Goal: Leave review/rating: Leave review/rating

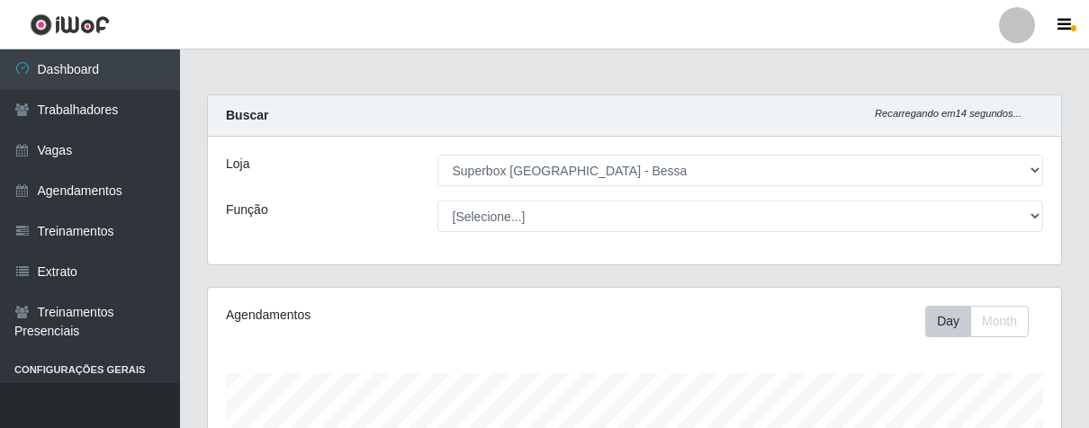
select select "206"
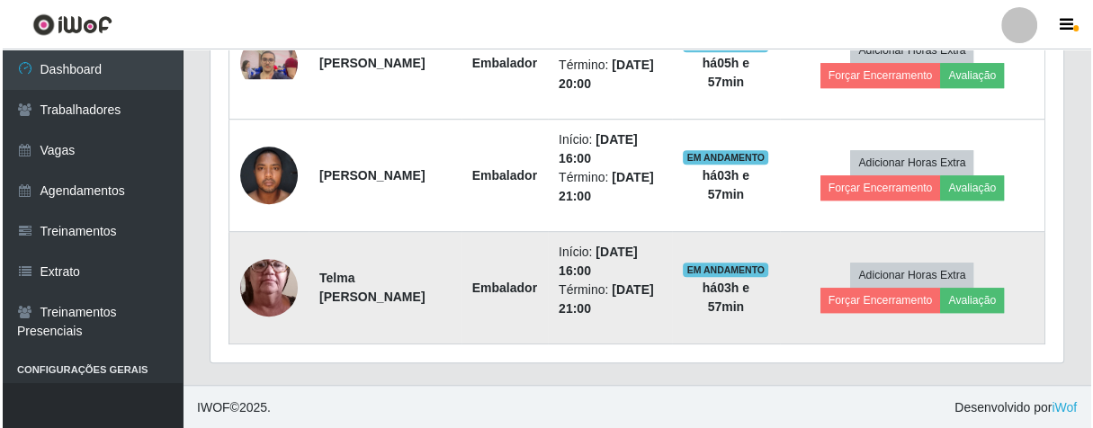
scroll to position [795, 0]
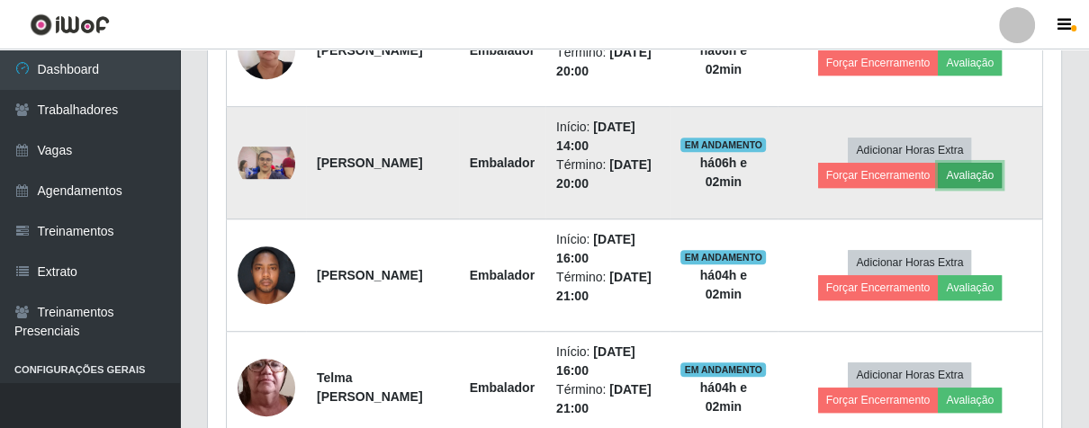
click at [994, 181] on button "Avaliação" at bounding box center [970, 175] width 64 height 25
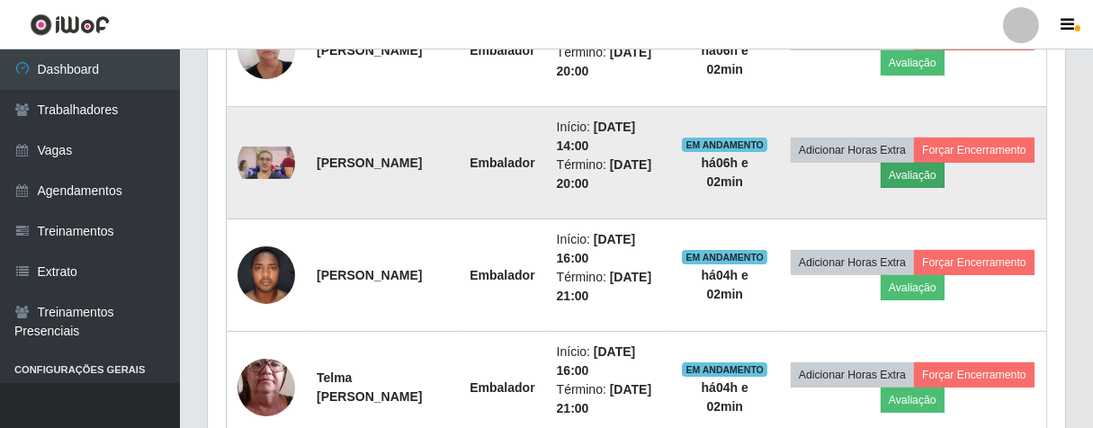
scroll to position [373, 842]
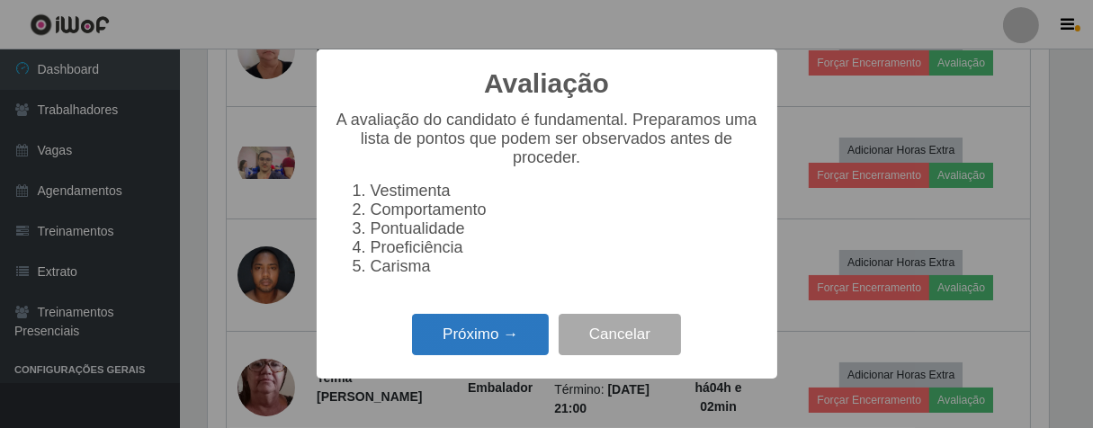
click at [503, 337] on button "Próximo →" at bounding box center [480, 335] width 137 height 42
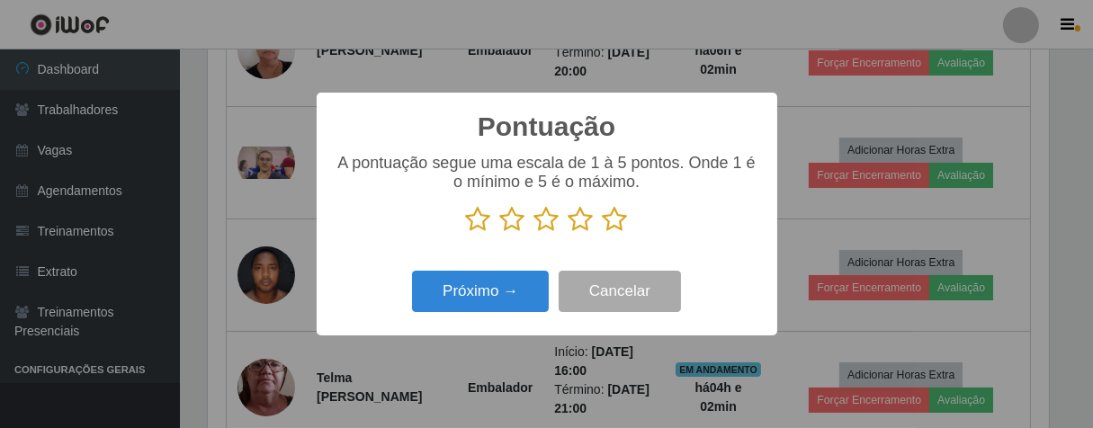
click at [633, 220] on p at bounding box center [547, 219] width 425 height 27
click at [622, 224] on icon at bounding box center [615, 219] width 25 height 27
click at [603, 233] on input "radio" at bounding box center [603, 233] width 0 height 0
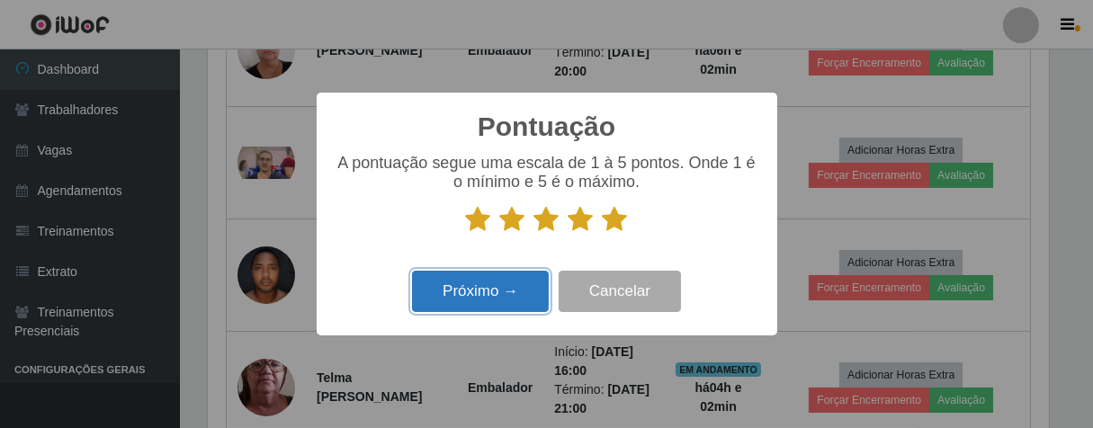
click at [542, 299] on button "Próximo →" at bounding box center [480, 292] width 137 height 42
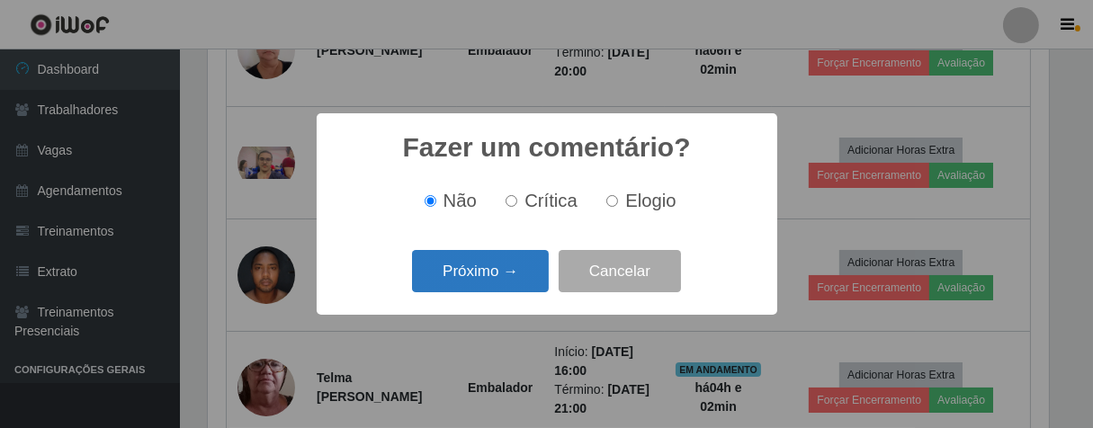
click at [490, 265] on button "Próximo →" at bounding box center [480, 271] width 137 height 42
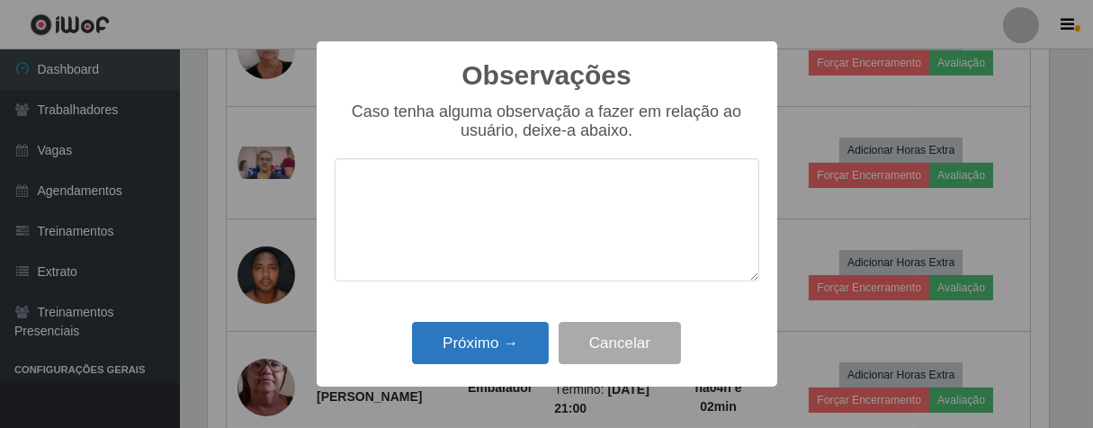
click at [490, 327] on div "Próximo → Cancelar" at bounding box center [547, 343] width 425 height 51
click at [489, 337] on button "Próximo →" at bounding box center [480, 343] width 137 height 42
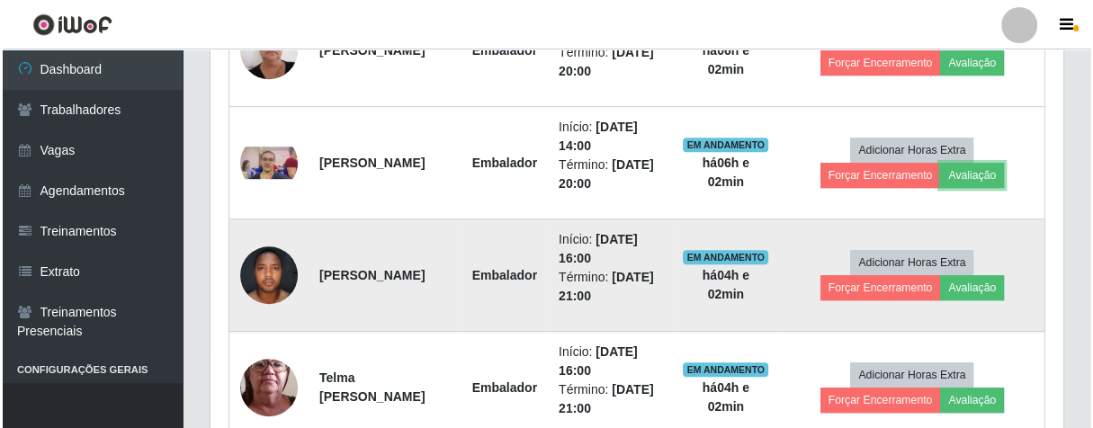
scroll to position [373, 852]
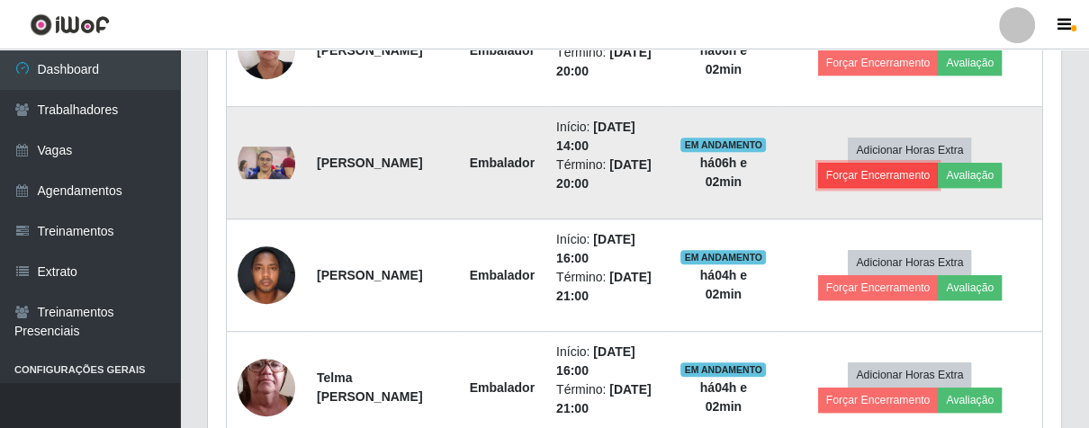
click at [899, 180] on button "Forçar Encerramento" at bounding box center [878, 175] width 121 height 25
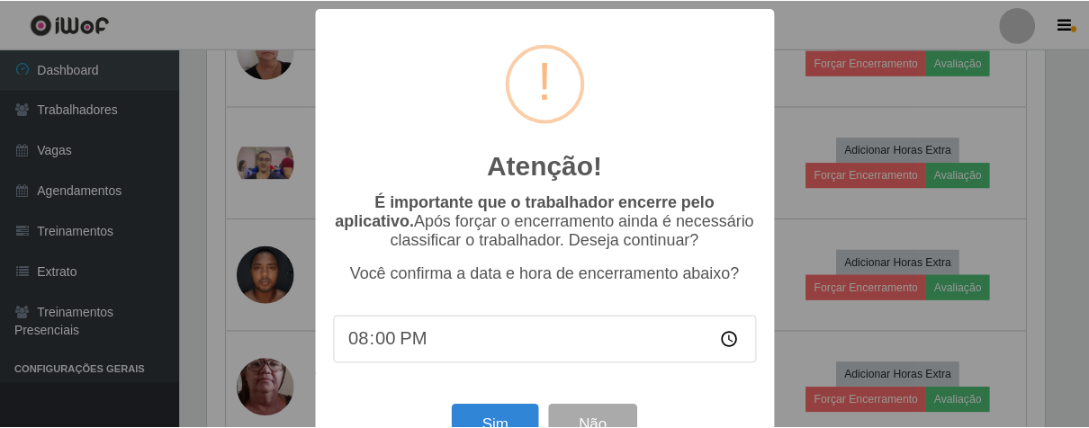
scroll to position [62, 0]
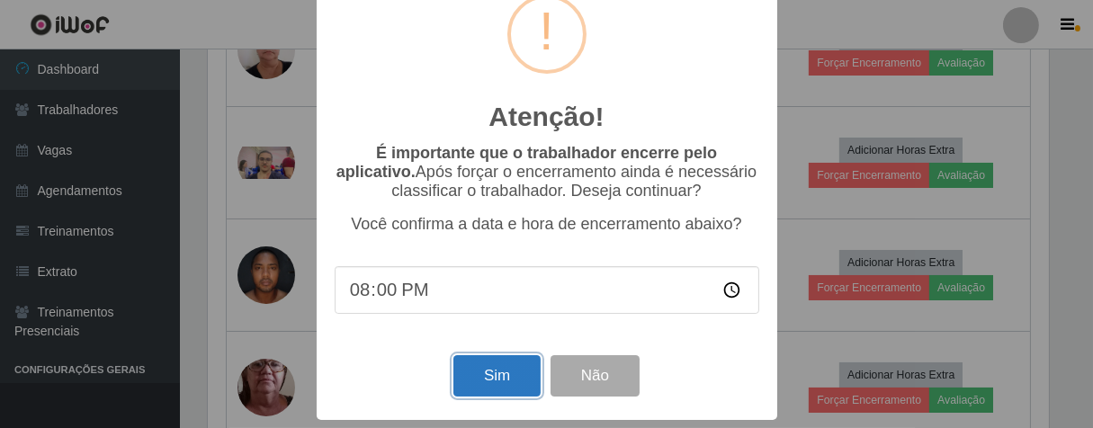
click at [466, 360] on button "Sim" at bounding box center [497, 376] width 87 height 42
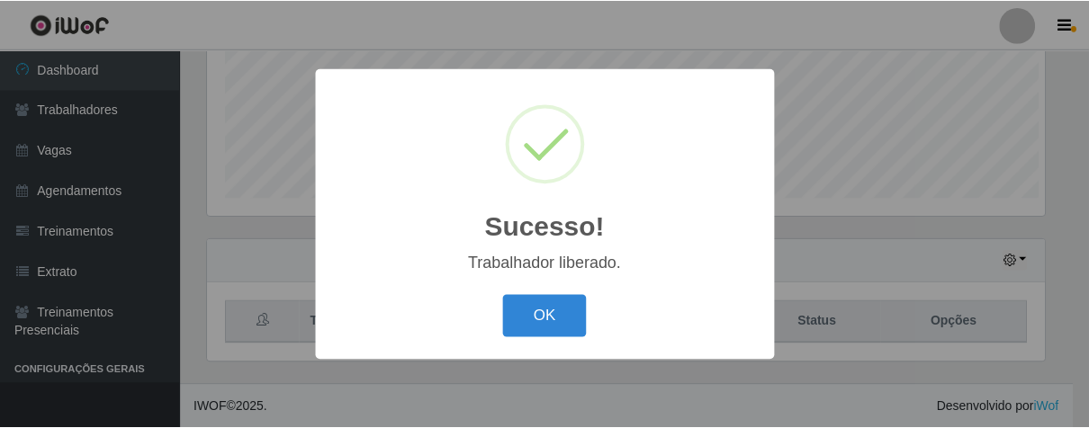
scroll to position [373, 842]
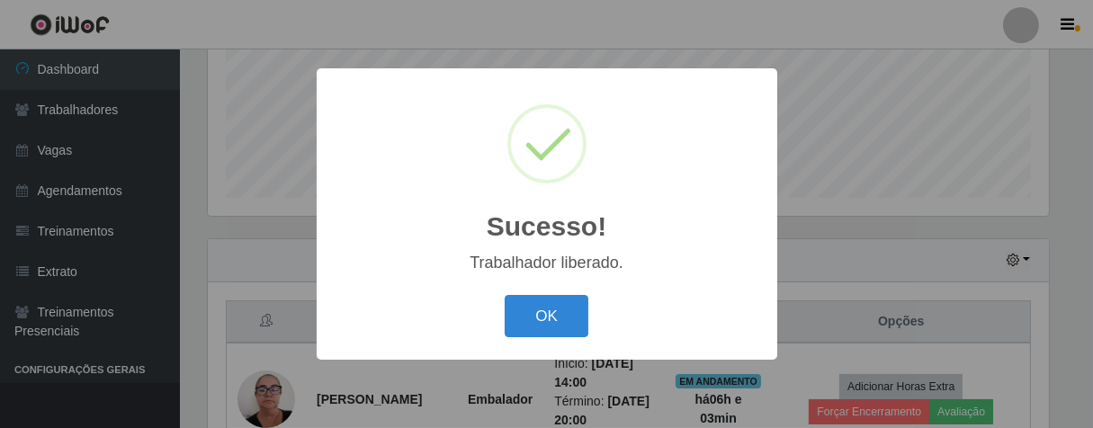
click at [505, 295] on button "OK" at bounding box center [547, 316] width 84 height 42
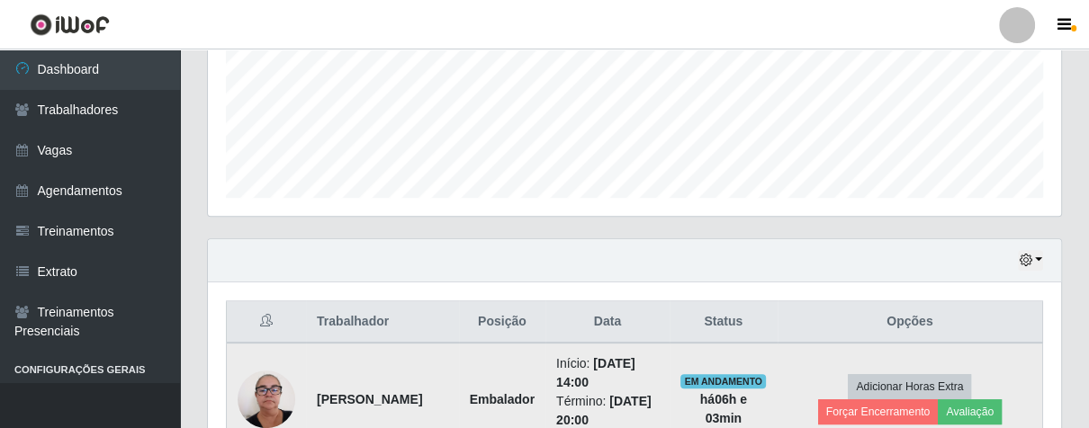
scroll to position [645, 0]
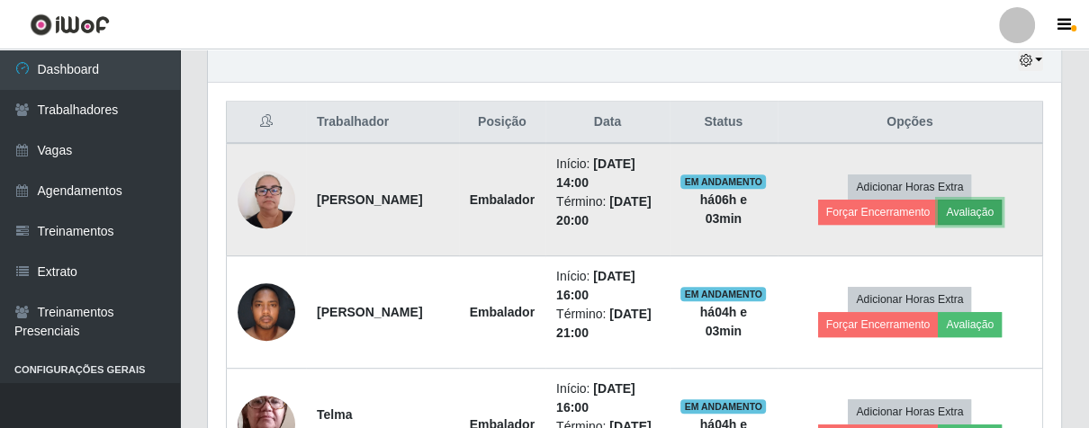
click at [1001, 210] on button "Avaliação" at bounding box center [970, 212] width 64 height 25
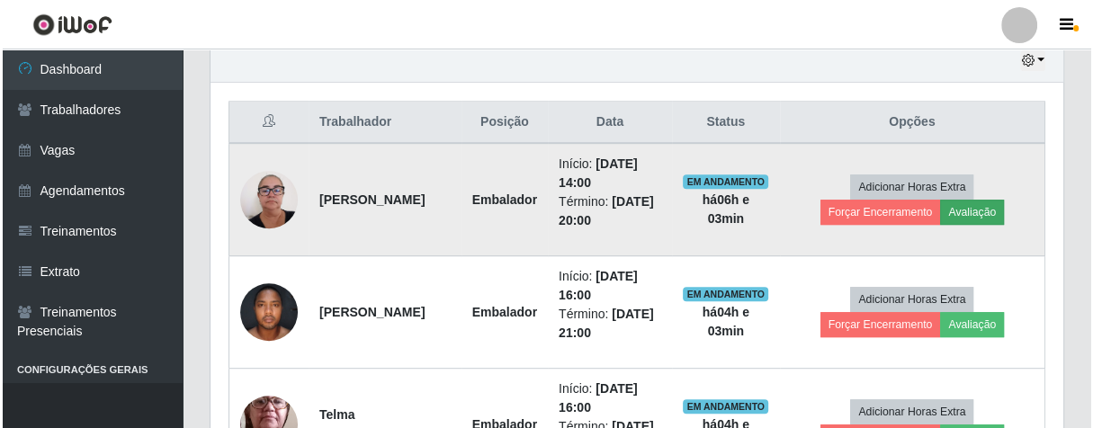
scroll to position [373, 842]
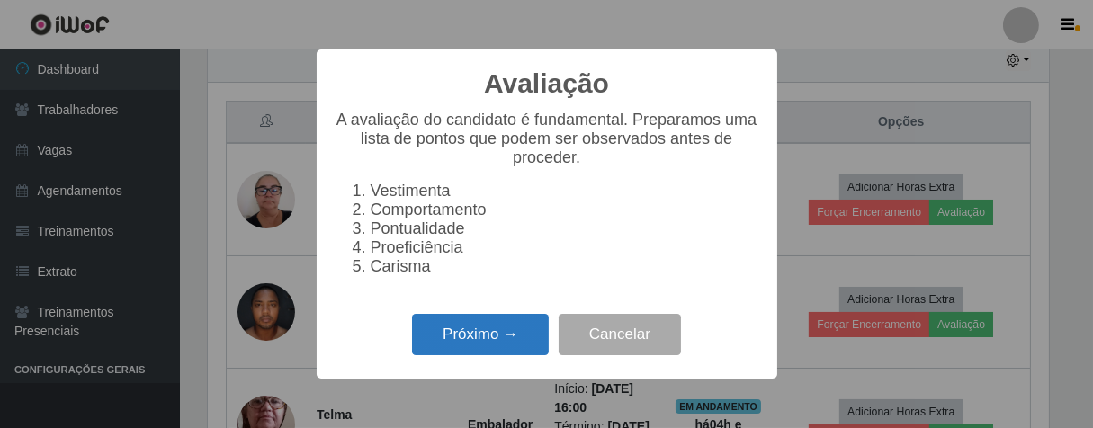
click at [484, 356] on button "Próximo →" at bounding box center [480, 335] width 137 height 42
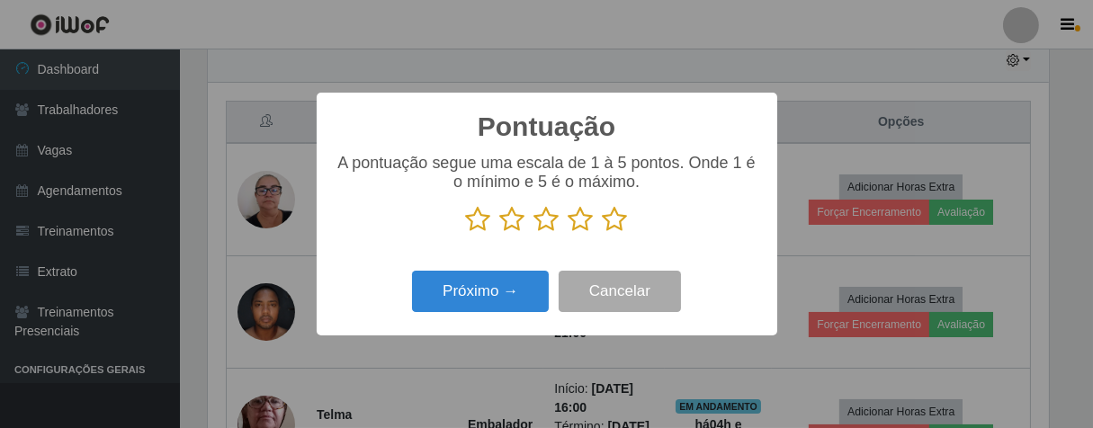
click at [609, 229] on icon at bounding box center [615, 219] width 25 height 27
click at [603, 233] on input "radio" at bounding box center [603, 233] width 0 height 0
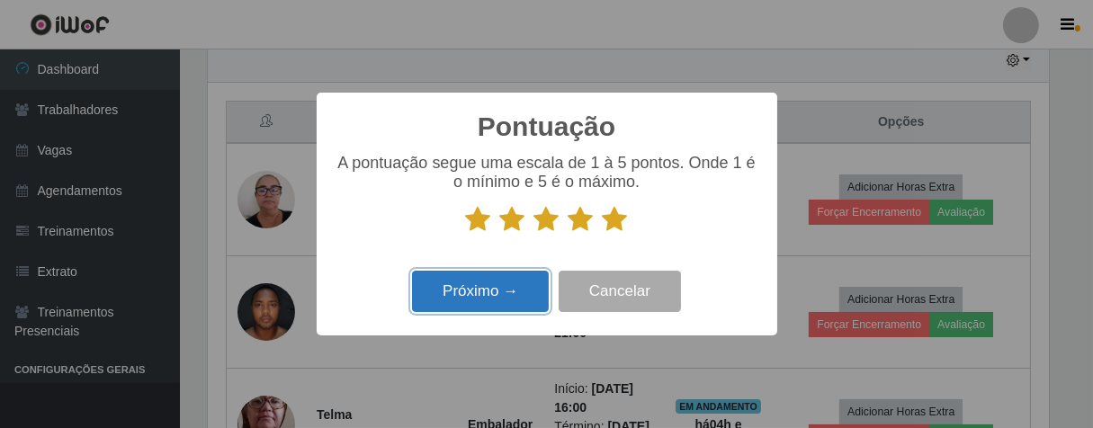
click at [518, 283] on button "Próximo →" at bounding box center [480, 292] width 137 height 42
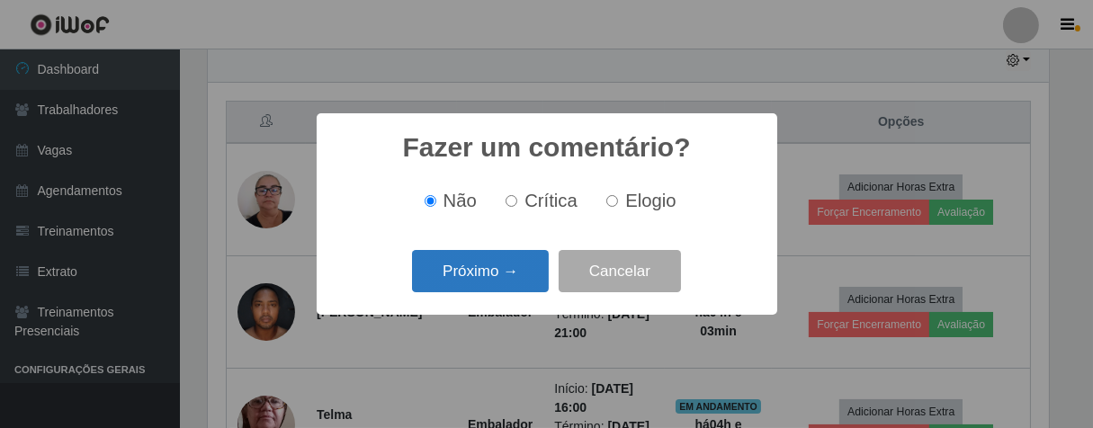
click at [530, 281] on button "Próximo →" at bounding box center [480, 271] width 137 height 42
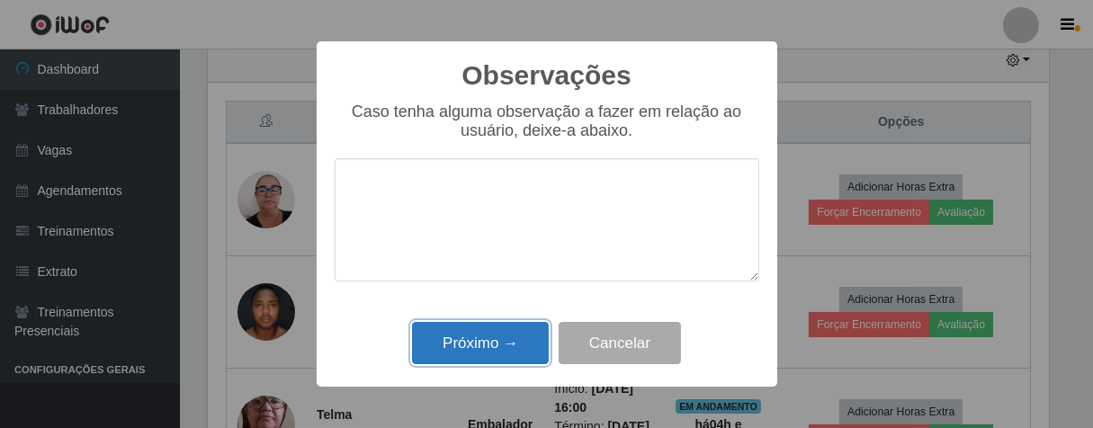
click at [490, 326] on button "Próximo →" at bounding box center [480, 343] width 137 height 42
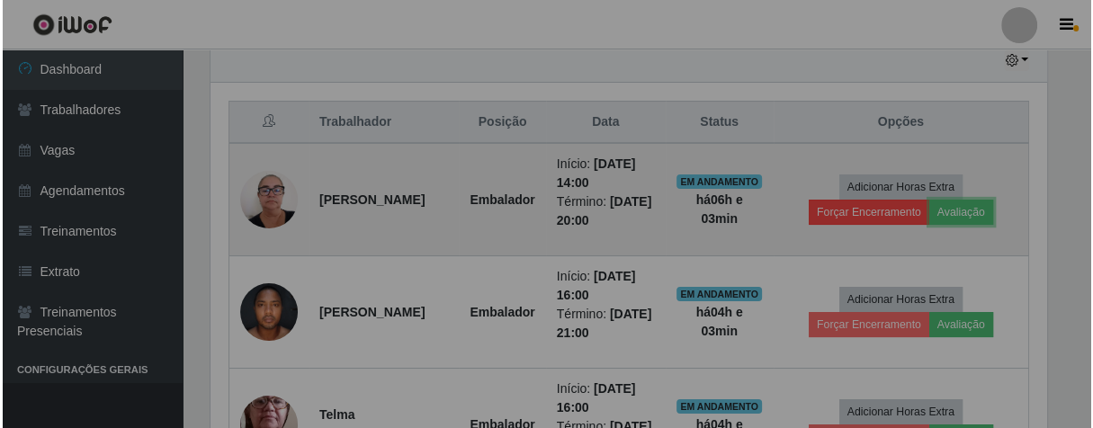
scroll to position [373, 852]
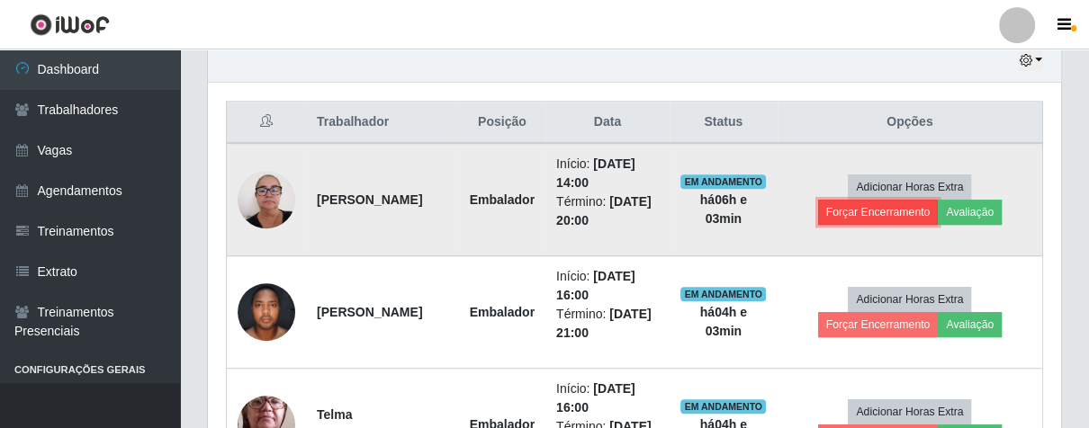
click at [845, 209] on button "Forçar Encerramento" at bounding box center [878, 212] width 121 height 25
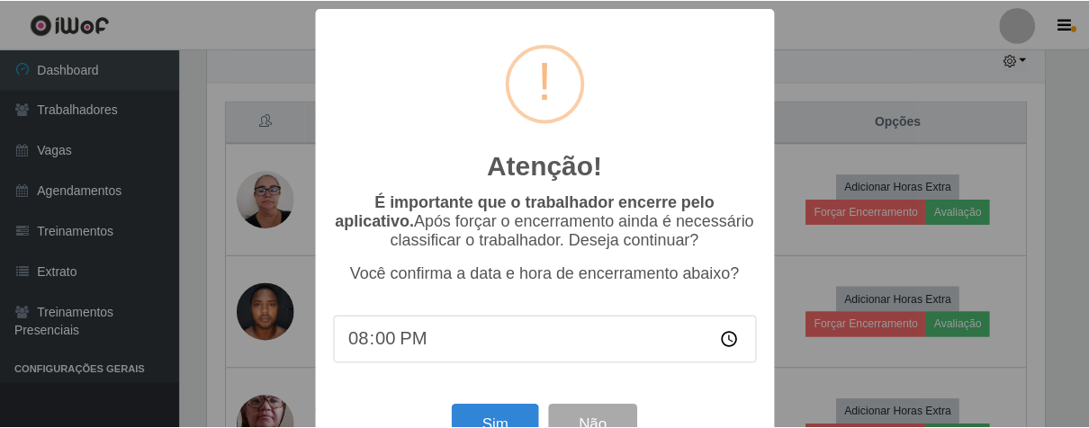
scroll to position [62, 0]
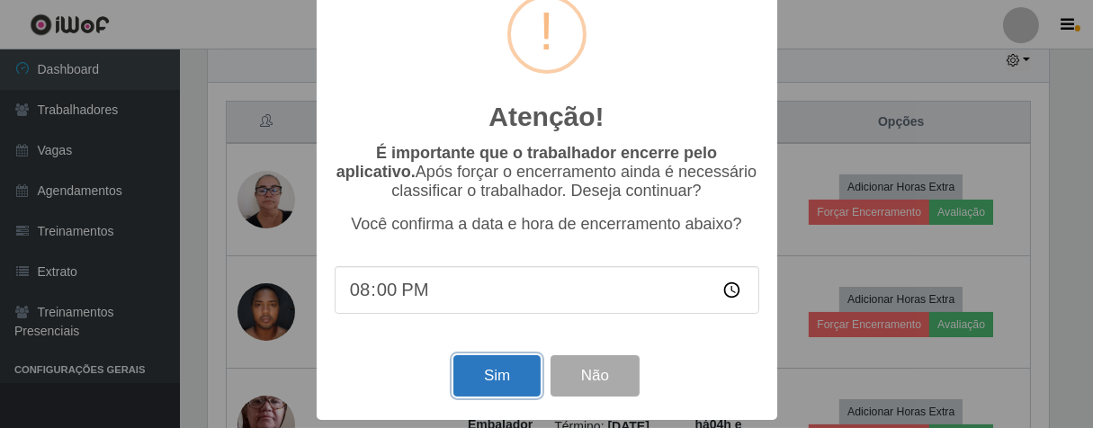
click at [460, 360] on button "Sim" at bounding box center [497, 376] width 87 height 42
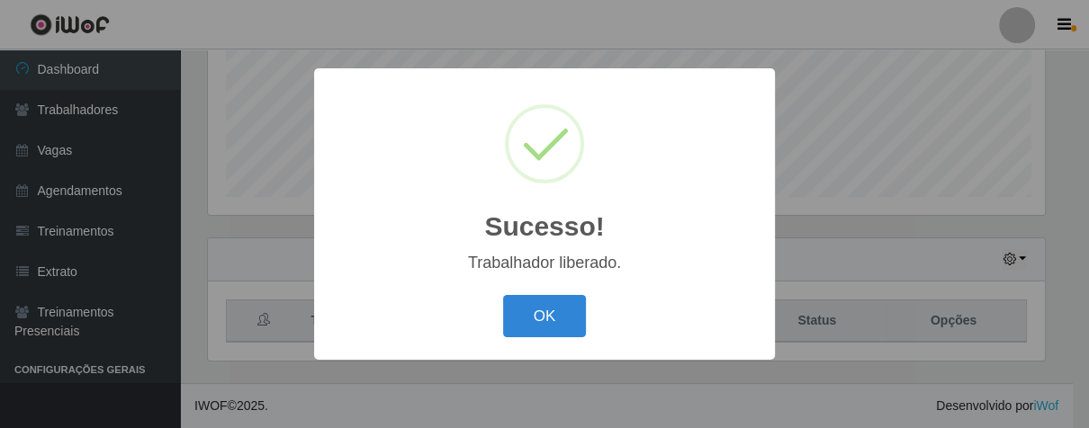
scroll to position [373, 842]
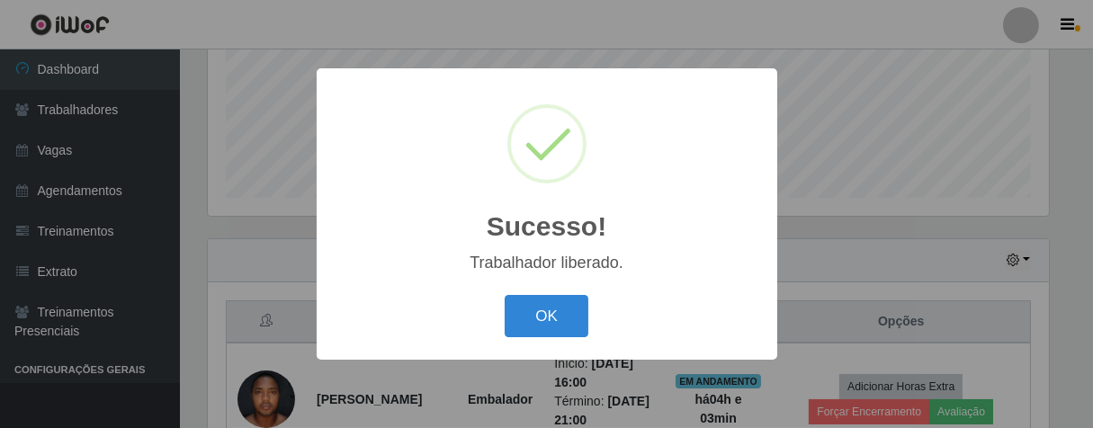
click at [505, 295] on button "OK" at bounding box center [547, 316] width 84 height 42
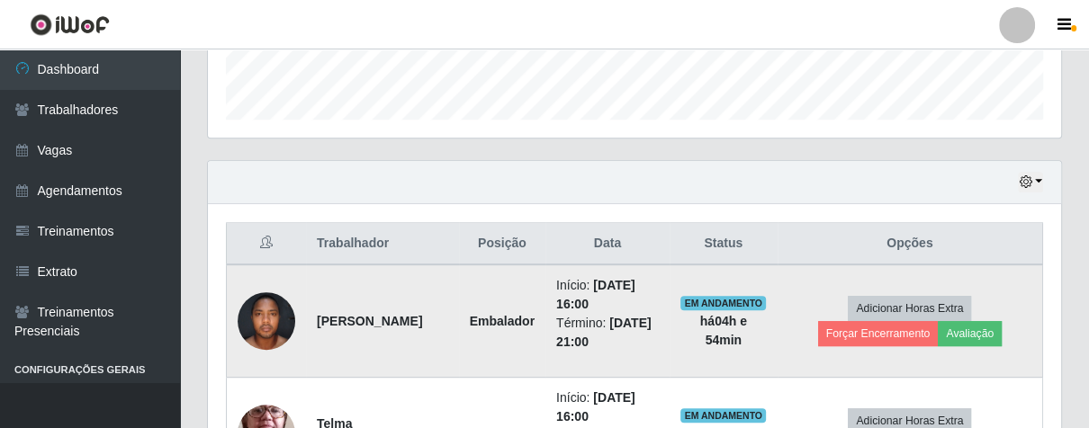
scroll to position [670, 0]
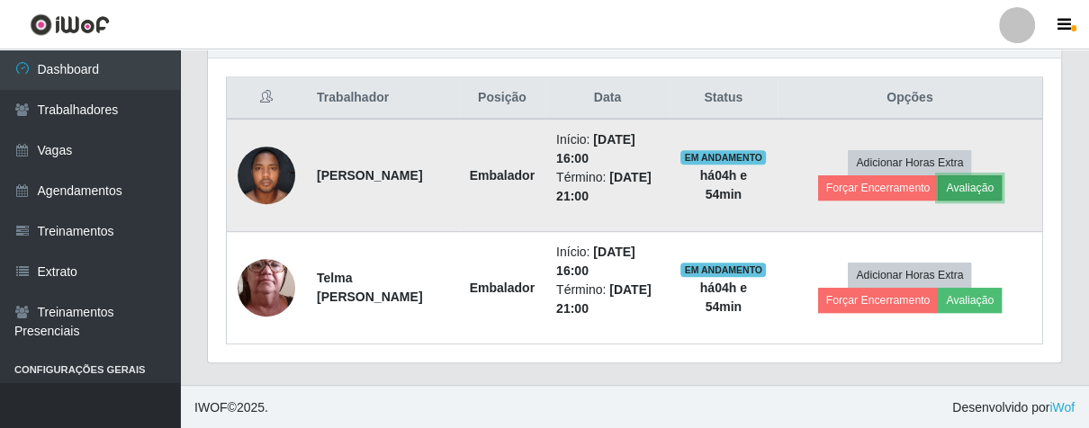
click at [967, 185] on button "Avaliação" at bounding box center [970, 187] width 64 height 25
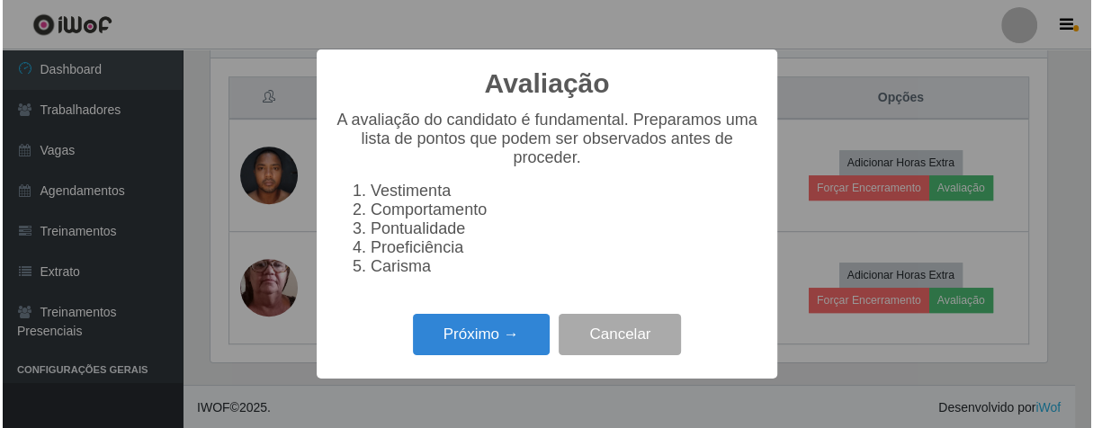
scroll to position [373, 842]
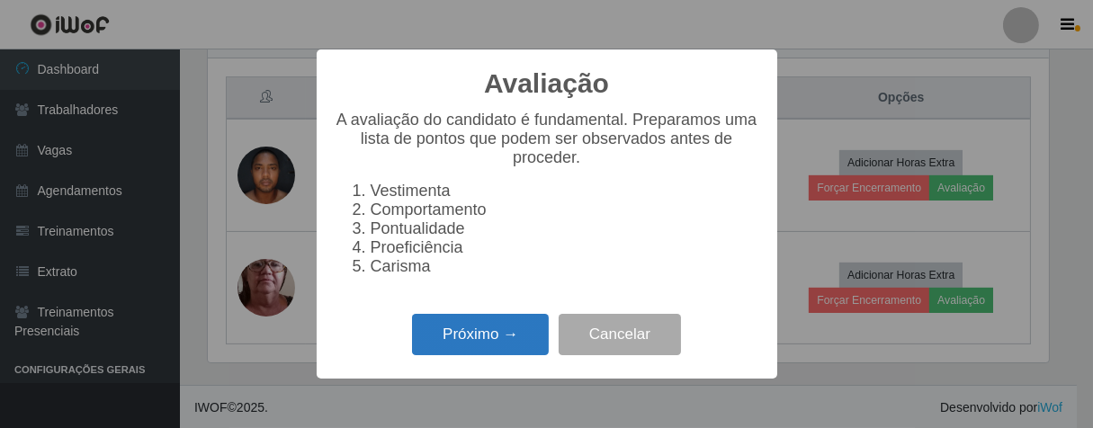
click at [490, 356] on button "Próximo →" at bounding box center [480, 335] width 137 height 42
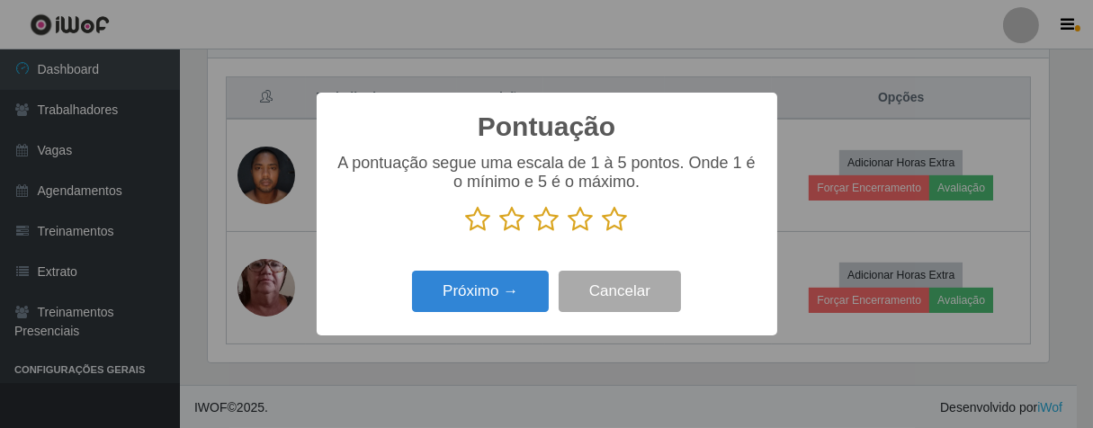
scroll to position [899572, 899104]
drag, startPoint x: 612, startPoint y: 220, endPoint x: 533, endPoint y: 267, distance: 92.0
click at [606, 225] on icon at bounding box center [615, 219] width 25 height 27
click at [603, 233] on input "radio" at bounding box center [603, 233] width 0 height 0
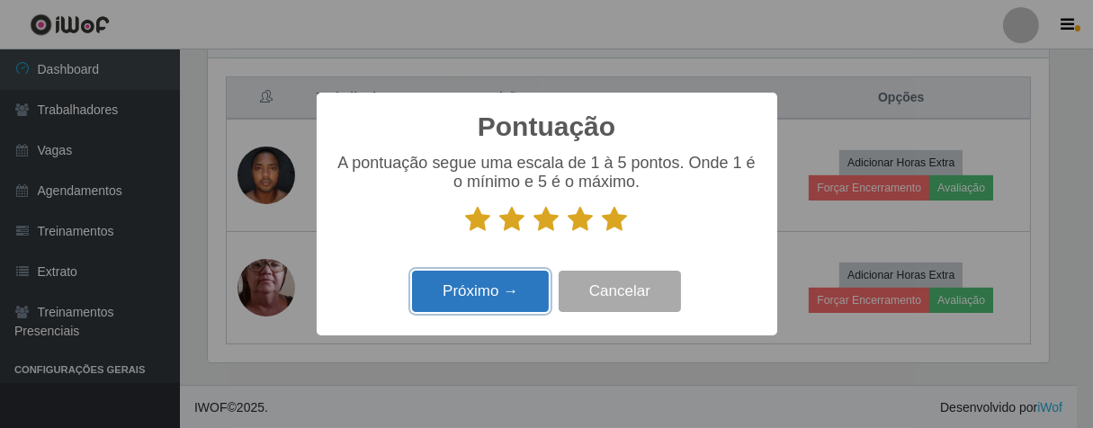
click at [524, 287] on button "Próximo →" at bounding box center [480, 292] width 137 height 42
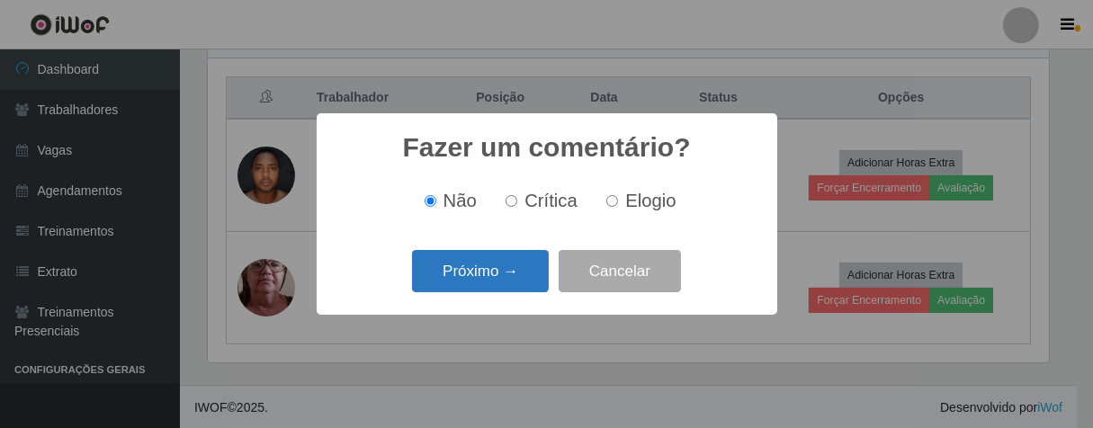
click at [513, 273] on button "Próximo →" at bounding box center [480, 271] width 137 height 42
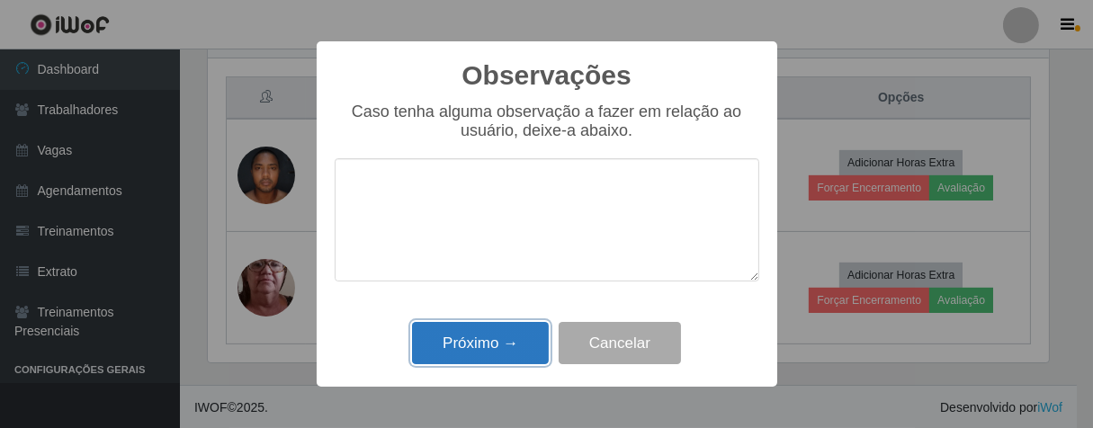
click at [518, 341] on button "Próximo →" at bounding box center [480, 343] width 137 height 42
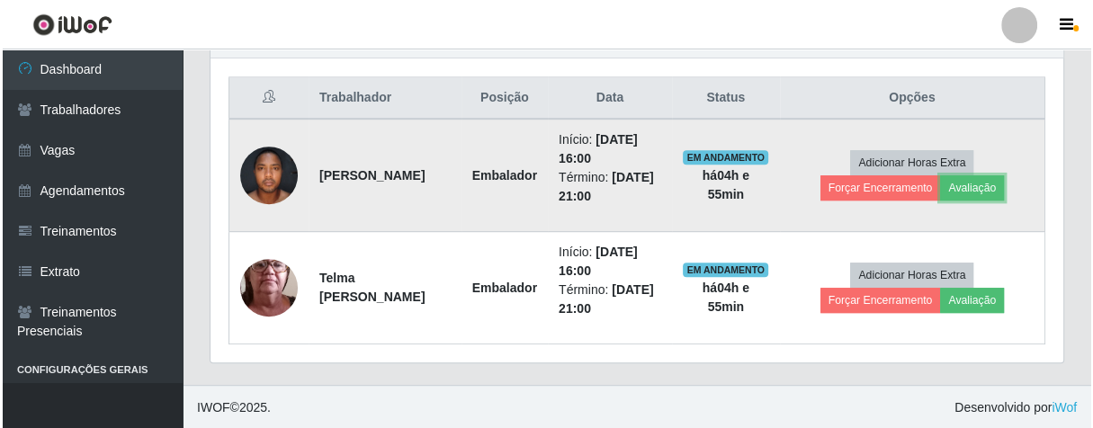
scroll to position [373, 852]
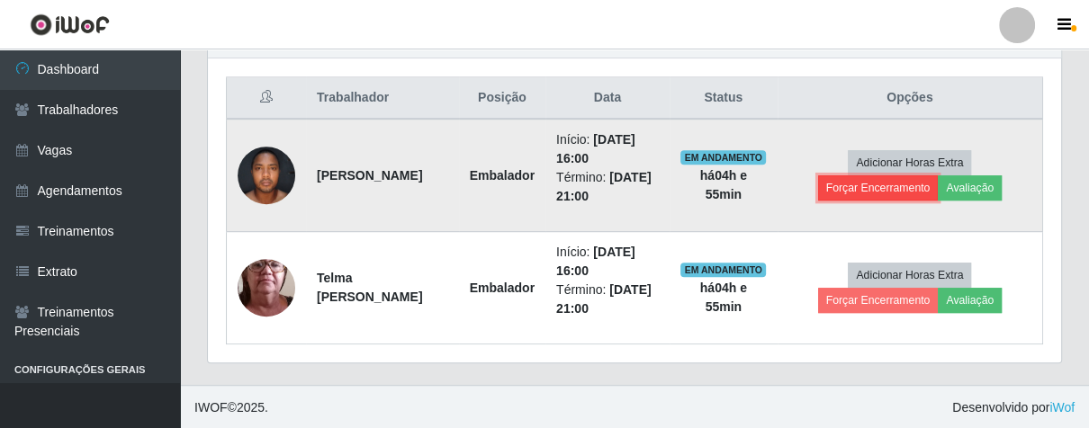
click at [843, 193] on button "Forçar Encerramento" at bounding box center [878, 187] width 121 height 25
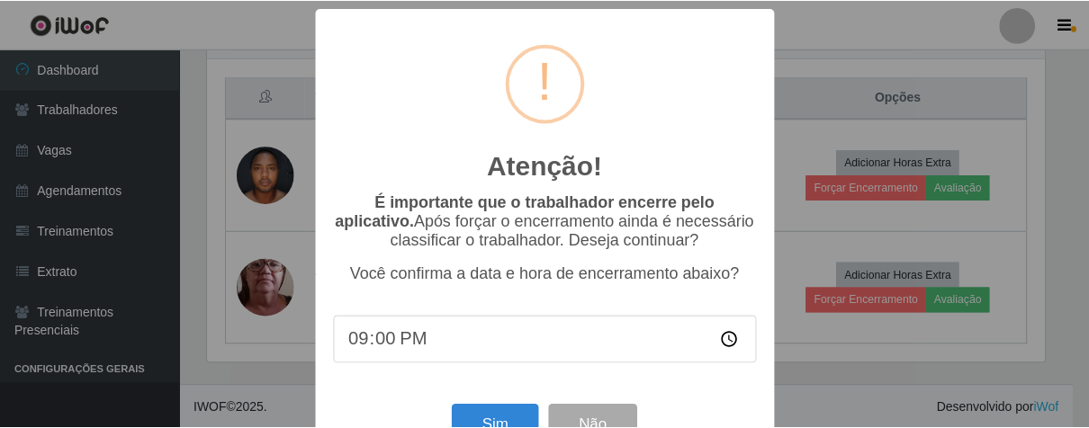
scroll to position [62, 0]
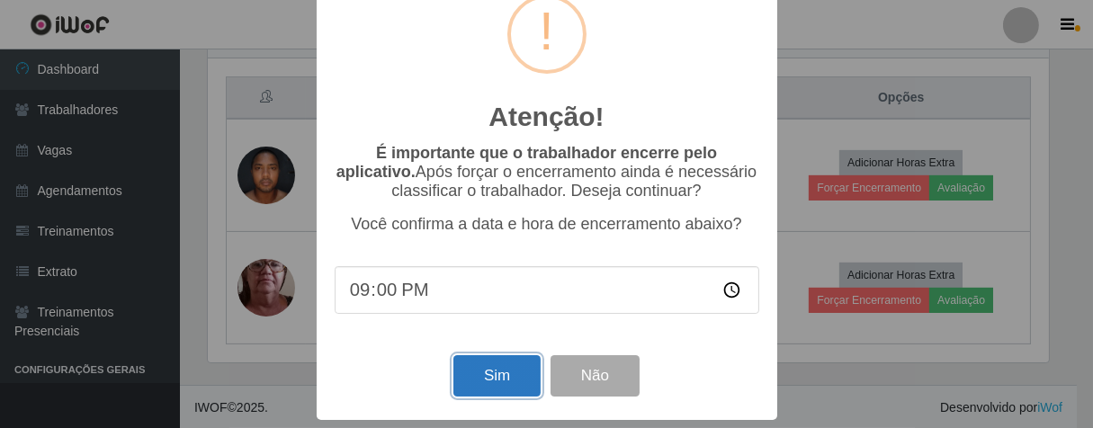
click at [463, 365] on button "Sim" at bounding box center [497, 376] width 87 height 42
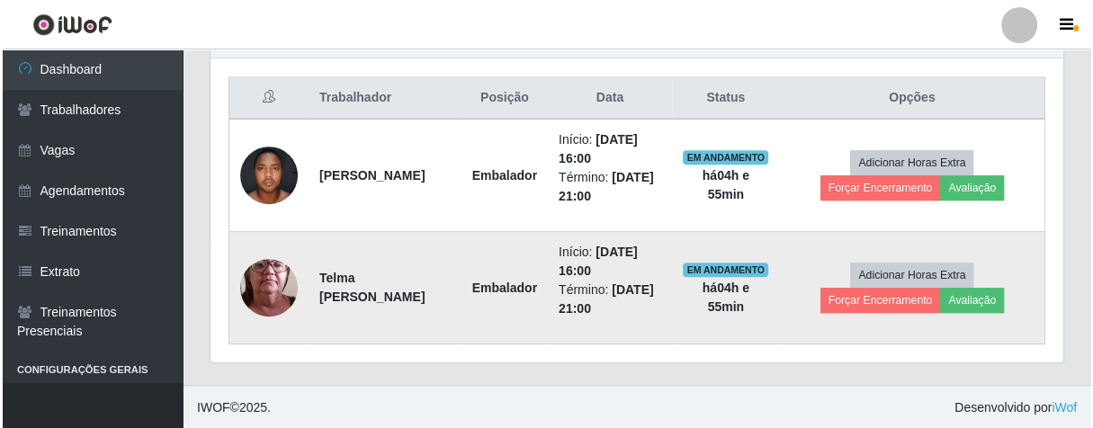
scroll to position [373, 842]
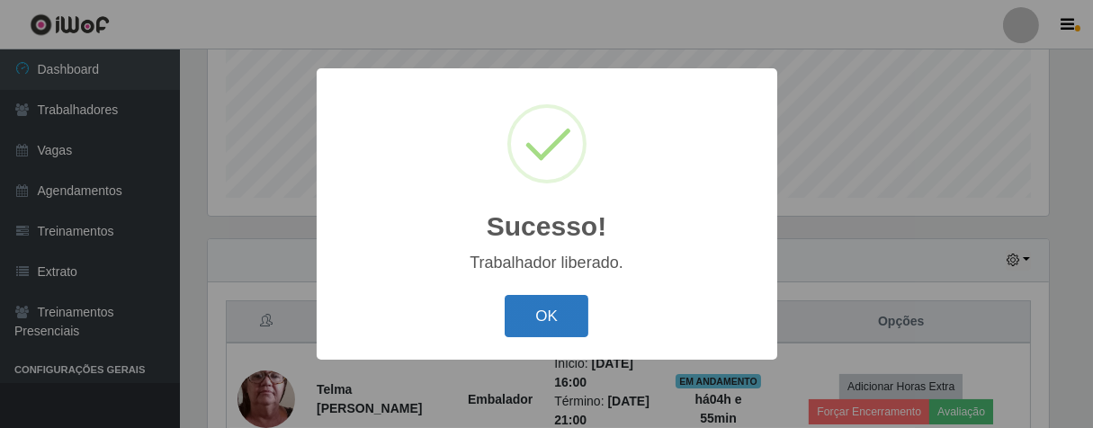
click at [556, 315] on button "OK" at bounding box center [547, 316] width 84 height 42
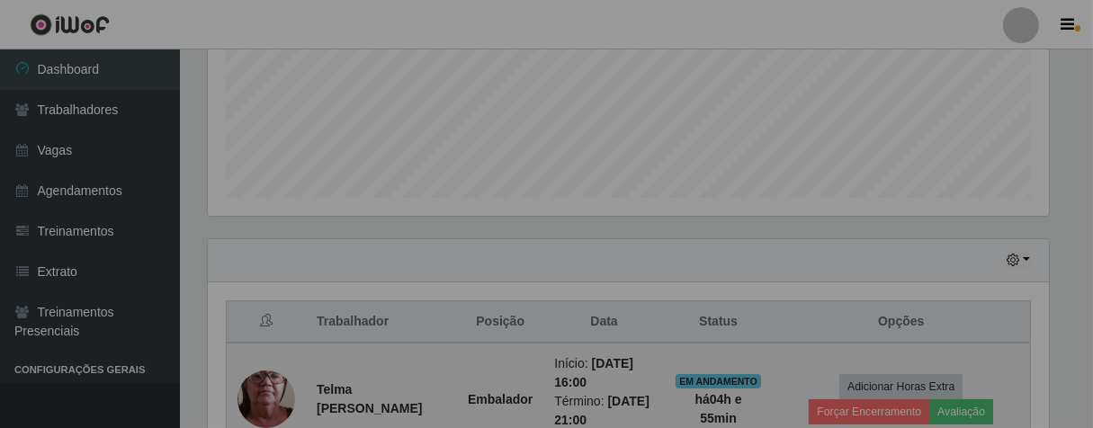
scroll to position [373, 852]
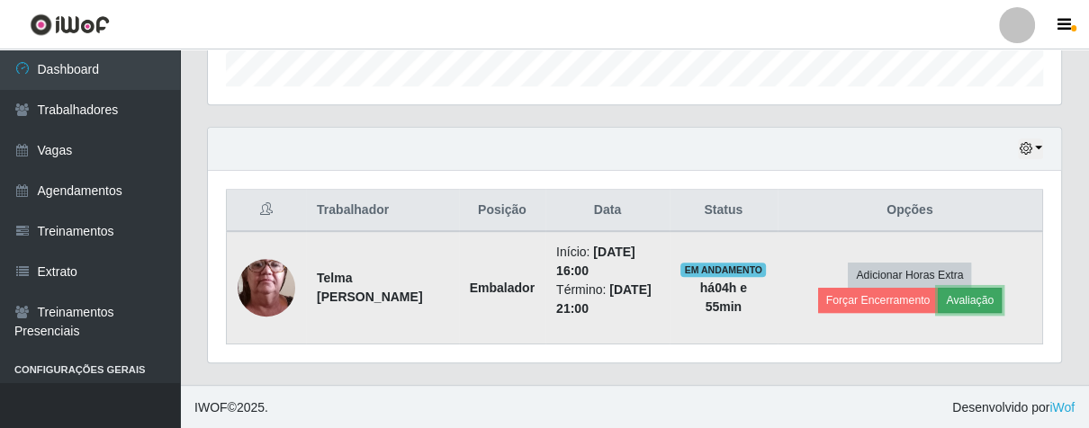
click at [983, 303] on button "Avaliação" at bounding box center [970, 300] width 64 height 25
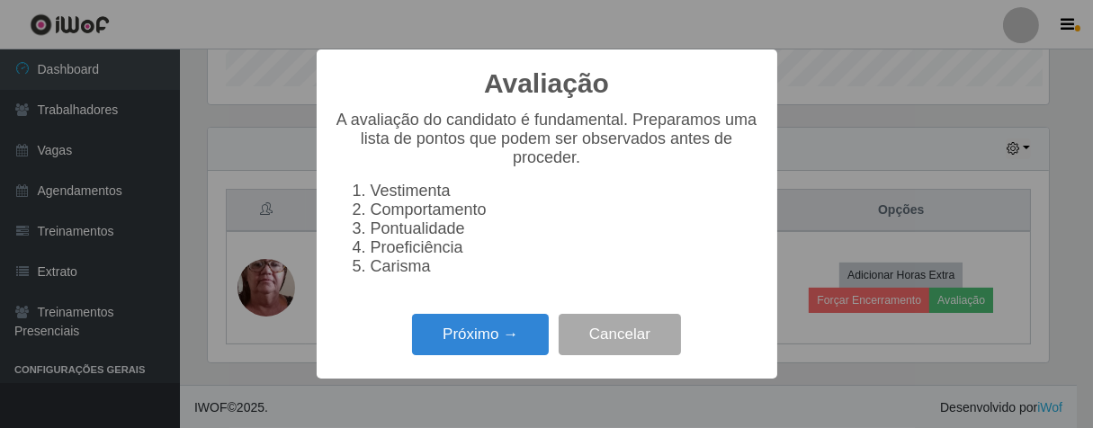
scroll to position [373, 842]
click at [526, 343] on button "Próximo →" at bounding box center [480, 335] width 137 height 42
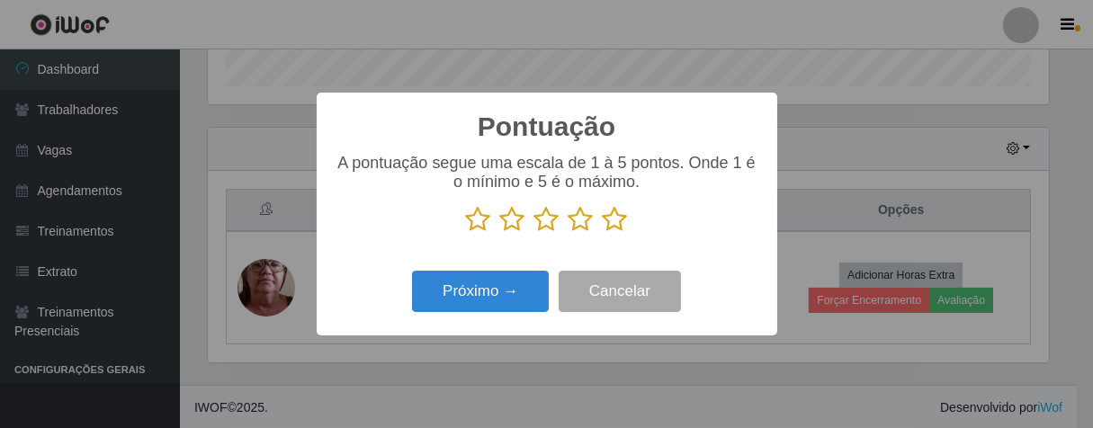
drag, startPoint x: 583, startPoint y: 221, endPoint x: 535, endPoint y: 267, distance: 66.2
click at [582, 221] on icon at bounding box center [581, 219] width 25 height 27
click at [569, 233] on input "radio" at bounding box center [569, 233] width 0 height 0
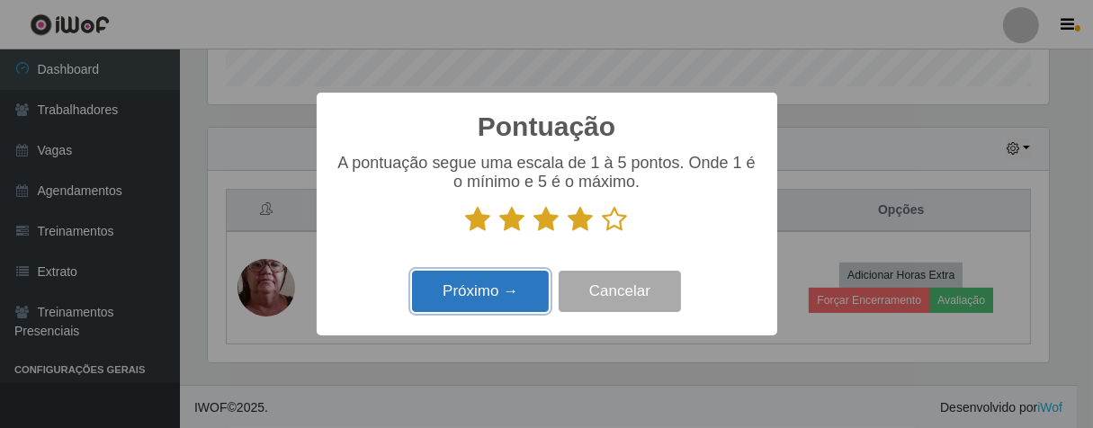
click at [517, 281] on button "Próximo →" at bounding box center [480, 292] width 137 height 42
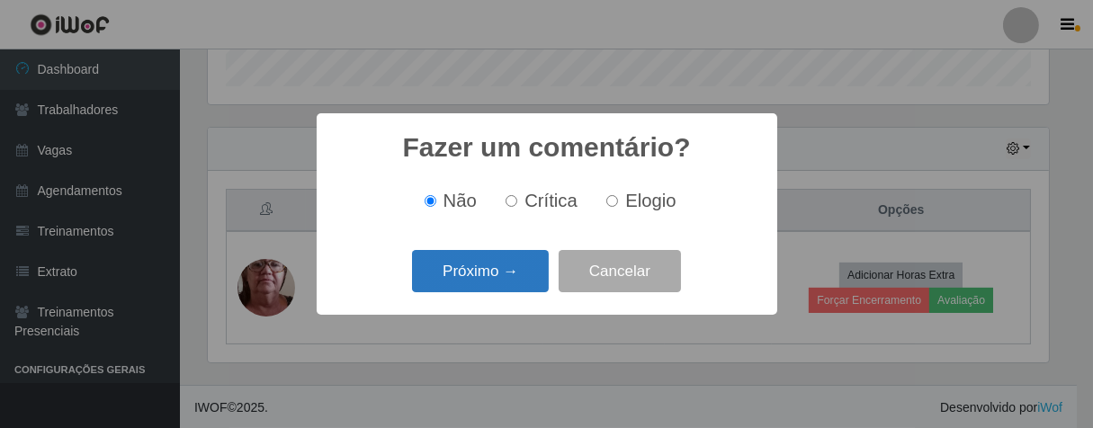
click at [509, 279] on button "Próximo →" at bounding box center [480, 271] width 137 height 42
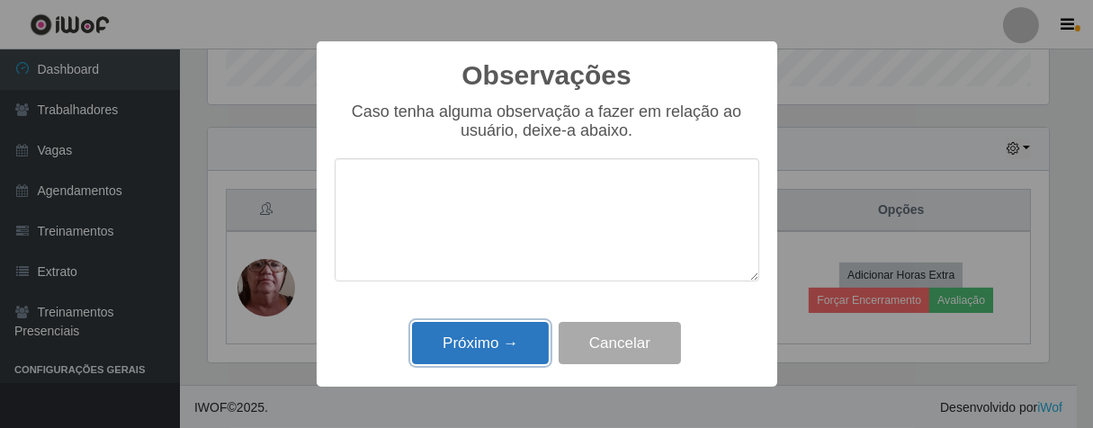
click at [523, 346] on button "Próximo →" at bounding box center [480, 343] width 137 height 42
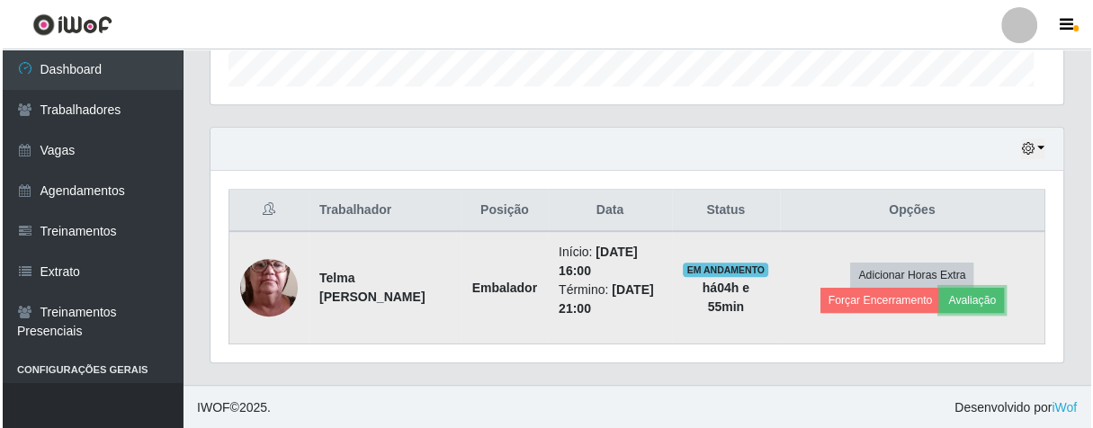
scroll to position [373, 852]
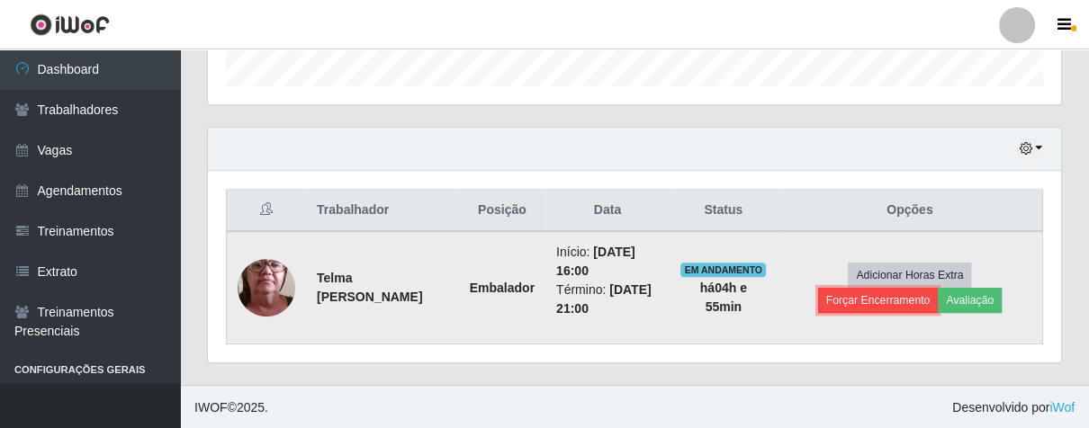
click at [885, 306] on button "Forçar Encerramento" at bounding box center [878, 300] width 121 height 25
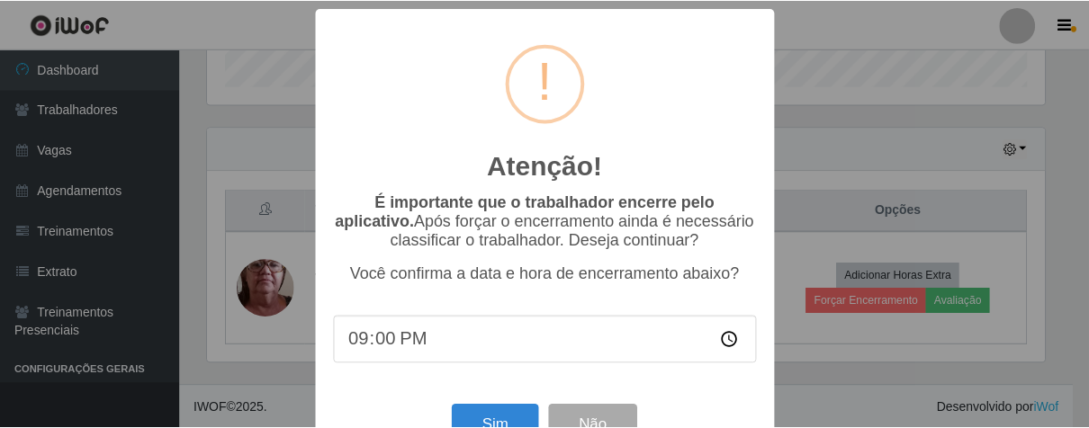
scroll to position [62, 0]
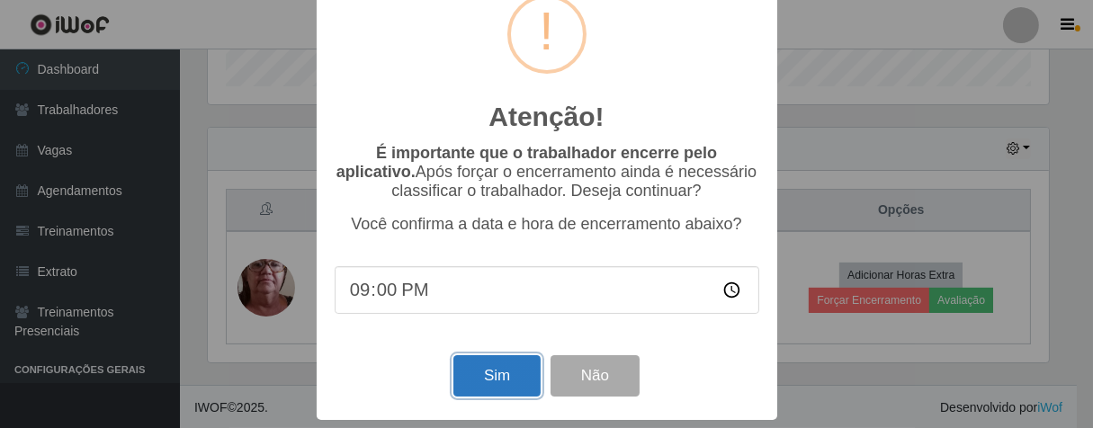
click at [499, 370] on button "Sim" at bounding box center [497, 376] width 87 height 42
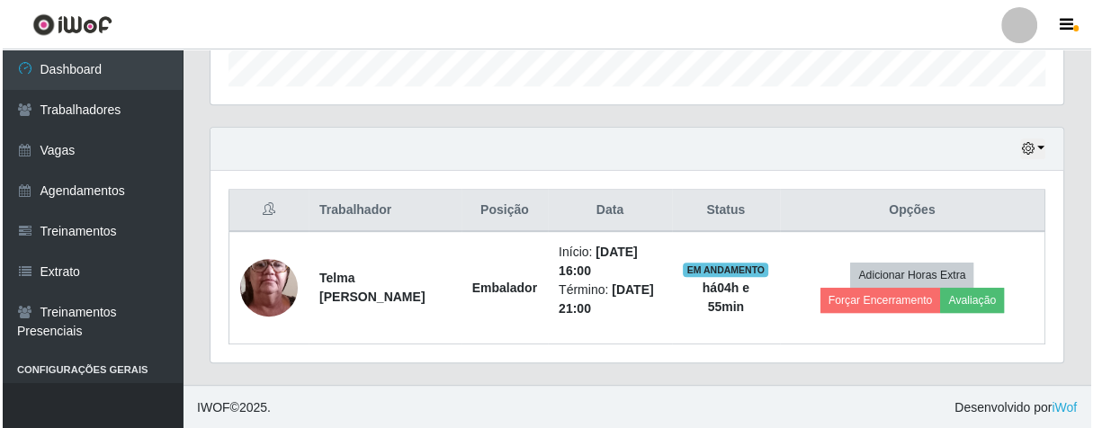
scroll to position [0, 0]
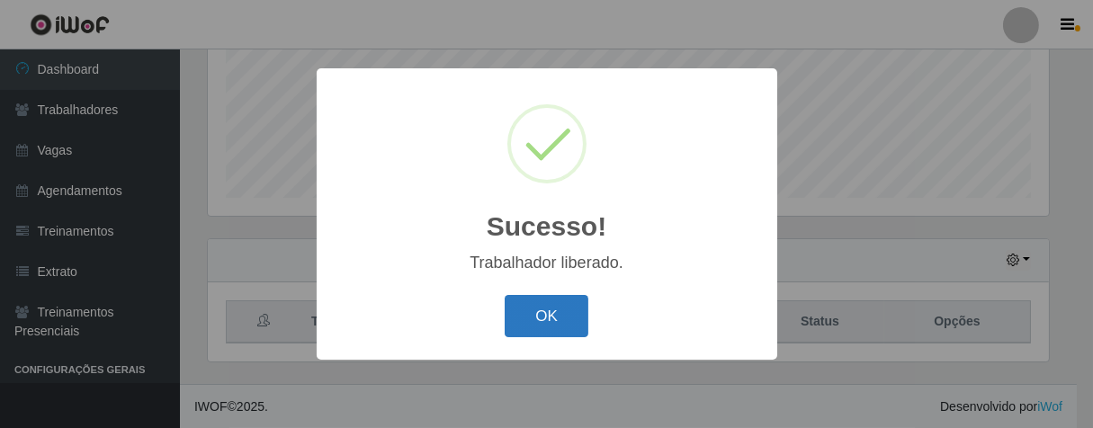
click at [537, 326] on button "OK" at bounding box center [547, 316] width 84 height 42
